Goal: Transaction & Acquisition: Purchase product/service

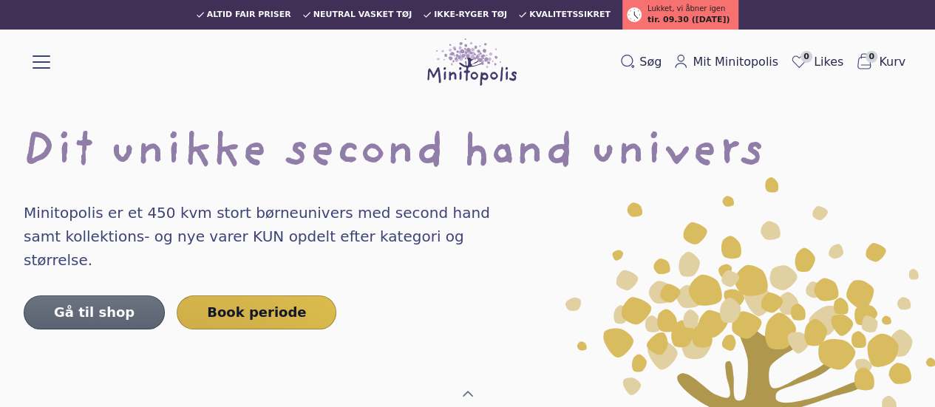
click at [109, 296] on link "Gå til shop" at bounding box center [94, 313] width 141 height 34
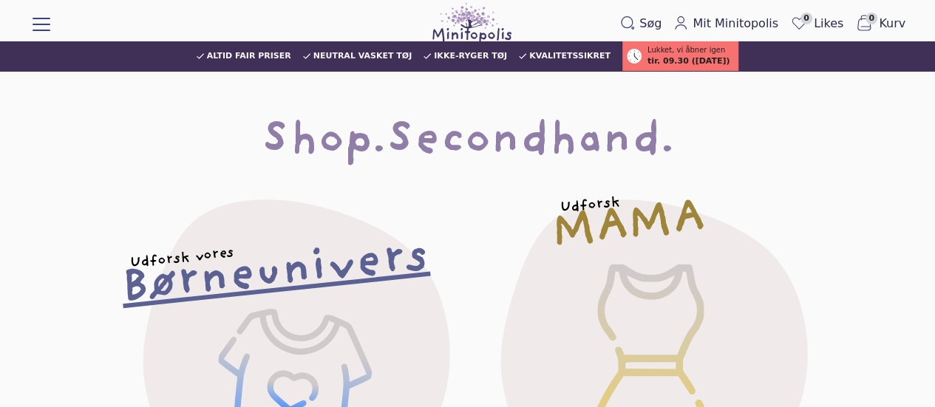
scroll to position [191, 0]
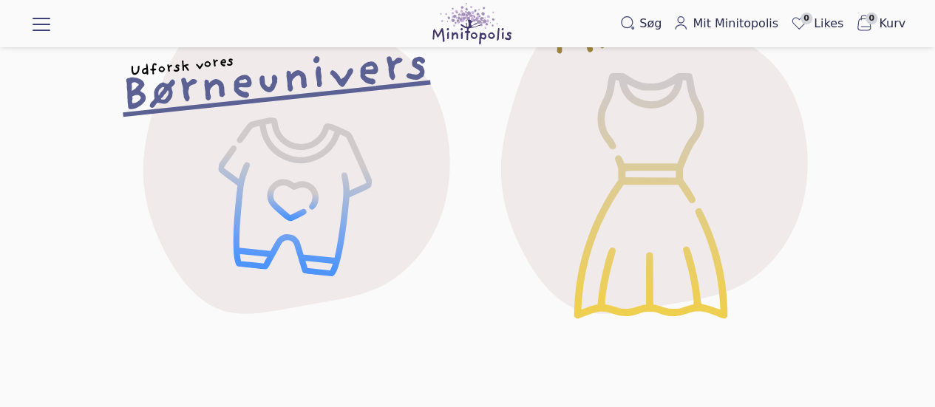
click at [312, 191] on div "Udforsk vores Børneunivers" at bounding box center [289, 159] width 406 height 406
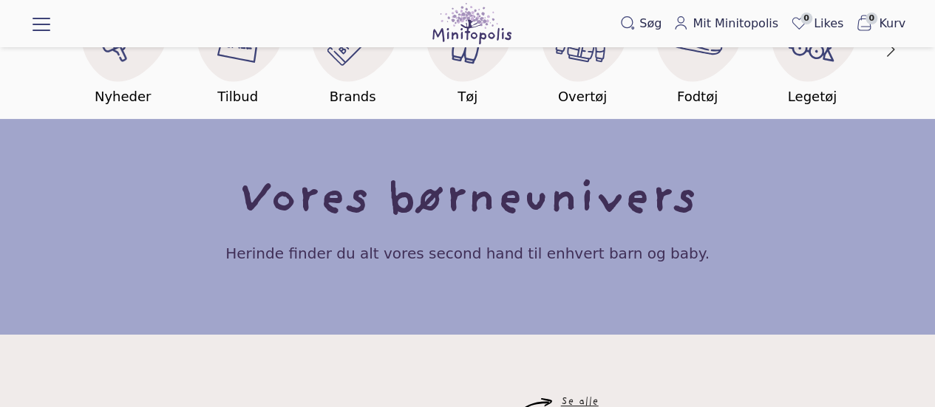
scroll to position [85, 0]
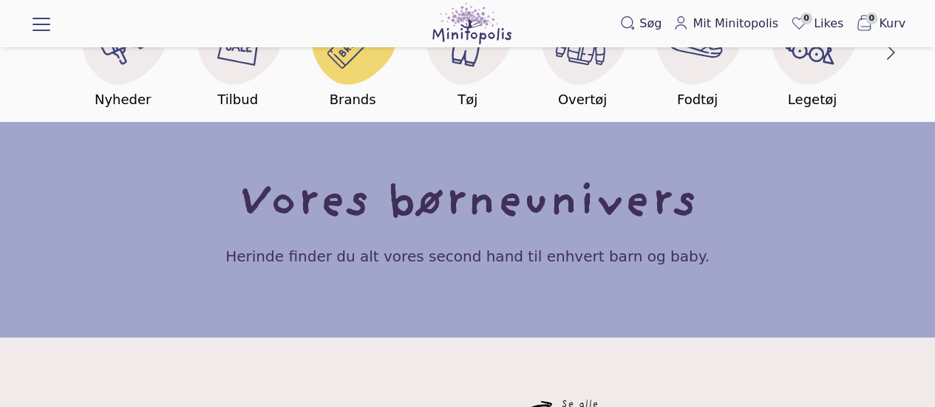
click at [330, 89] on h5 "Brands" at bounding box center [353, 99] width 47 height 21
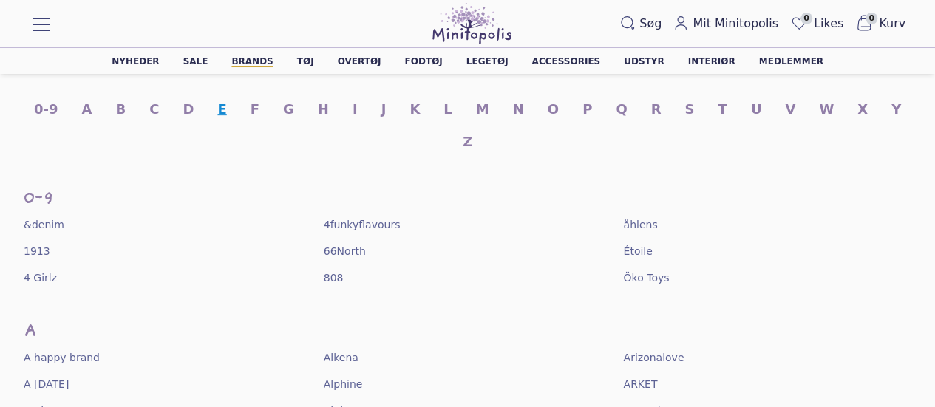
click at [217, 99] on link "E" at bounding box center [221, 109] width 9 height 21
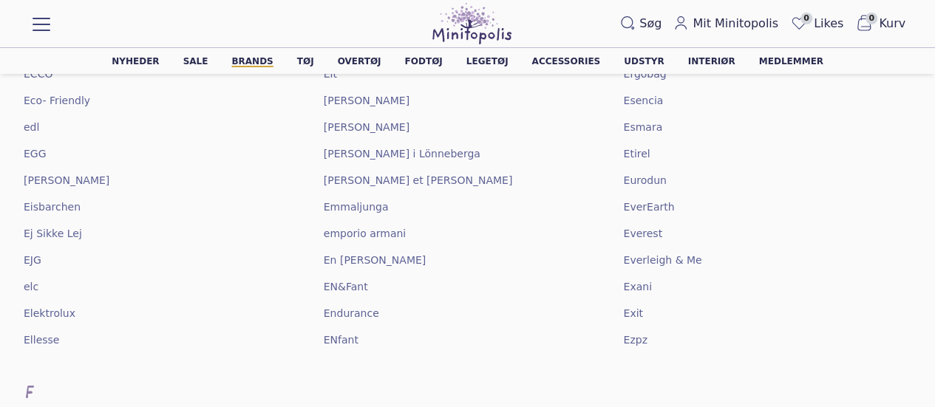
scroll to position [4348, 0]
click at [65, 225] on span "Ej Sikke Lej" at bounding box center [53, 232] width 58 height 15
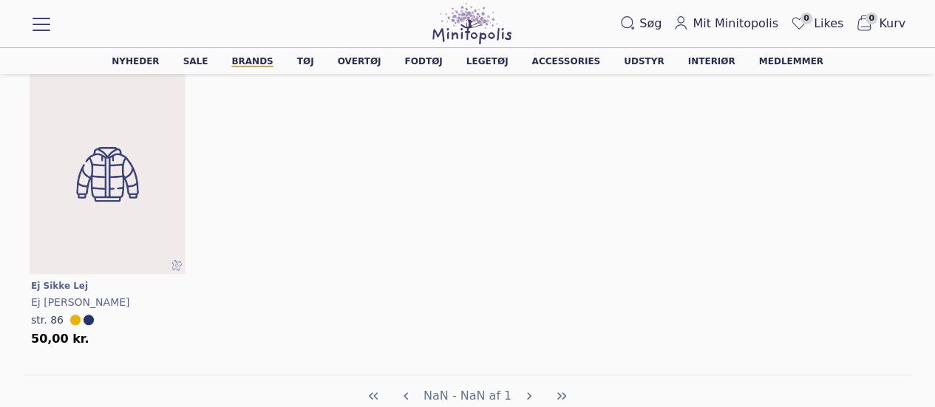
scroll to position [244, 0]
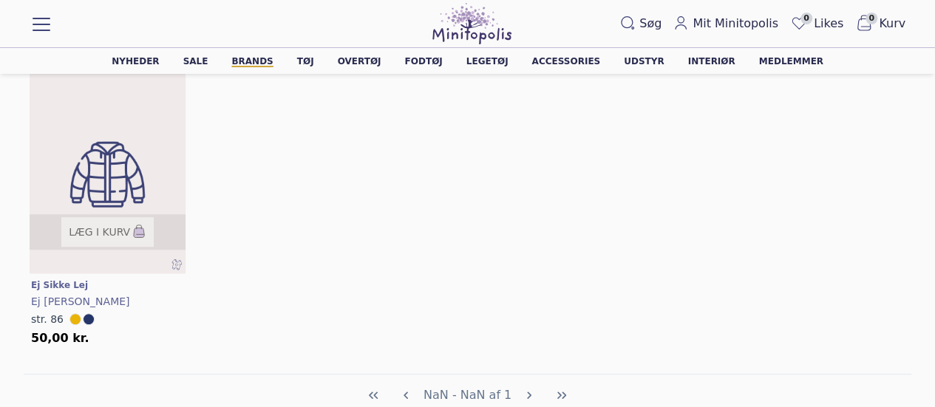
click at [43, 224] on div "Læg i kurv" at bounding box center [108, 232] width 150 height 30
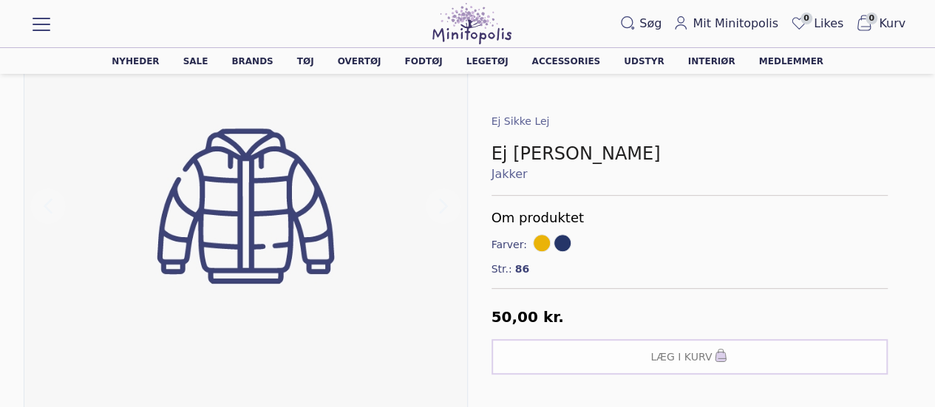
scroll to position [429, 0]
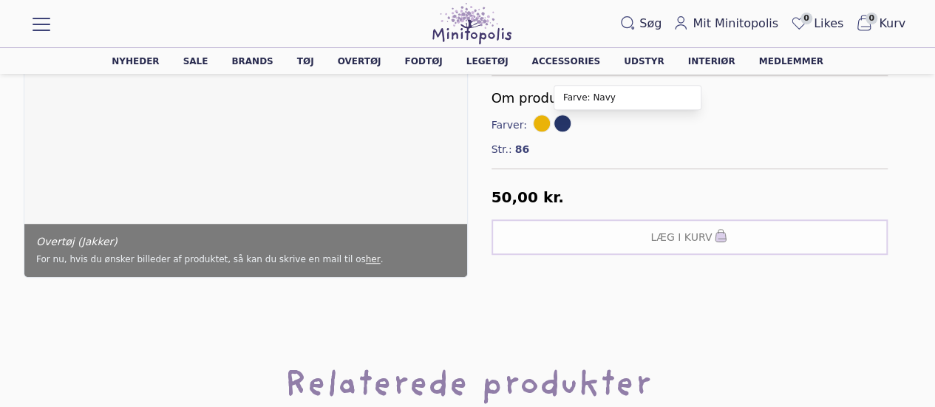
click at [561, 126] on span at bounding box center [563, 123] width 18 height 18
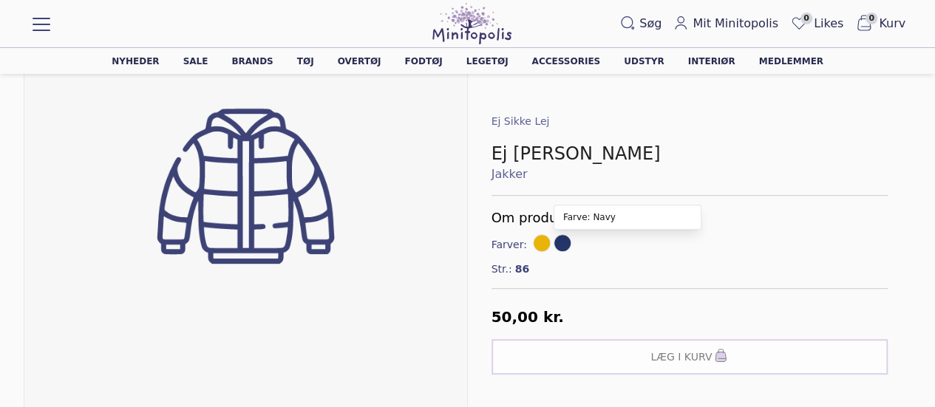
scroll to position [214, 0]
click at [0, 0] on link "Bøger & spil" at bounding box center [0, 0] width 0 height 0
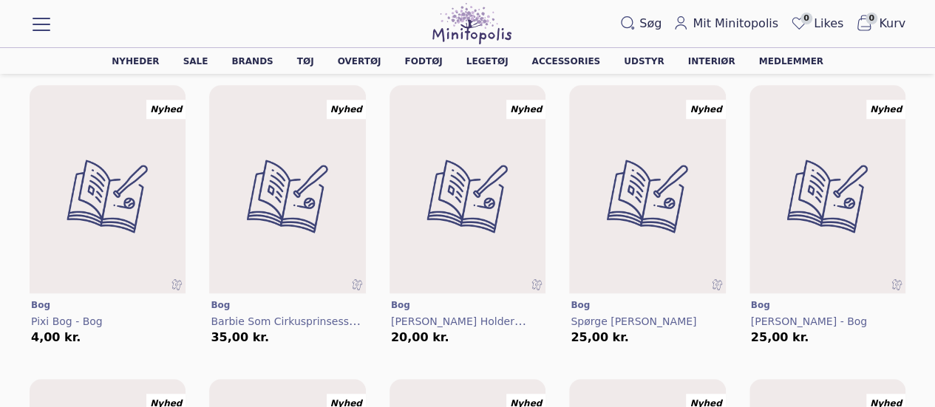
scroll to position [535, 0]
